Goal: Submit feedback/report problem: Submit feedback/report problem

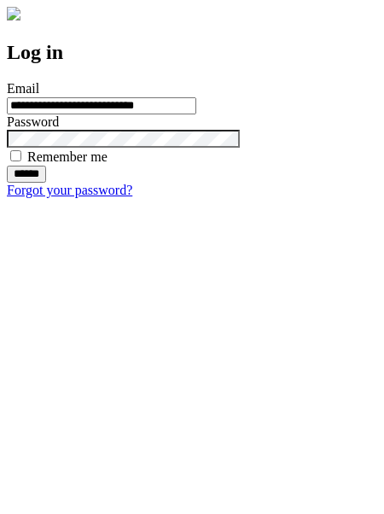
type input "**********"
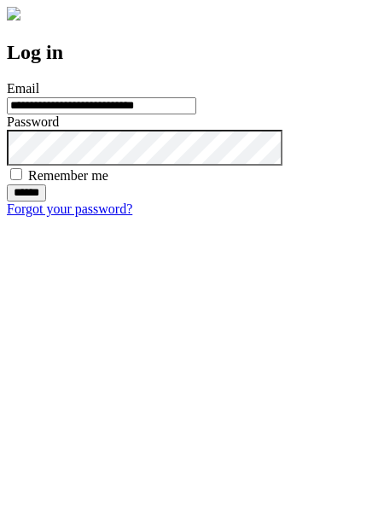
click at [46, 202] on input "******" at bounding box center [26, 193] width 39 height 17
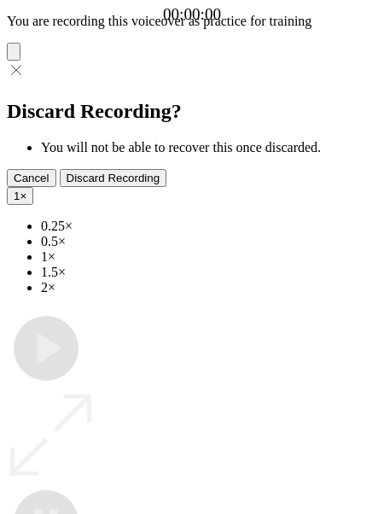
type input "**********"
